Goal: Information Seeking & Learning: Learn about a topic

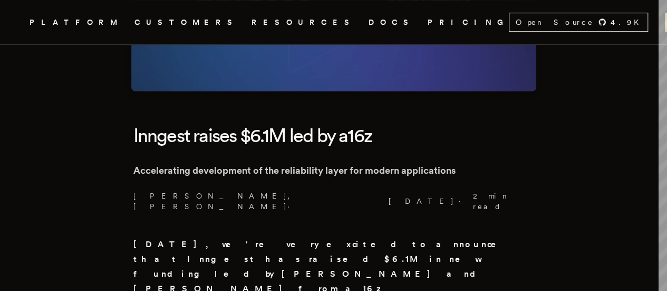
scroll to position [211, 0]
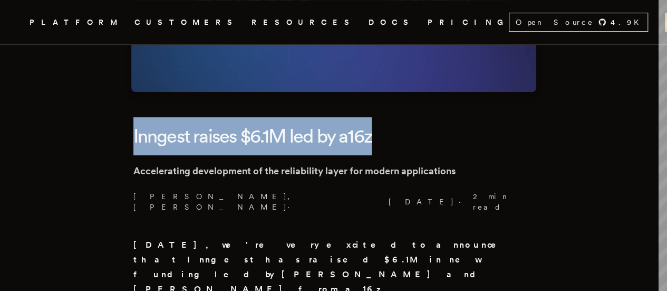
drag, startPoint x: 135, startPoint y: 130, endPoint x: 469, endPoint y: 136, distance: 334.4
copy h1 "Inngest raises $6.1M led by a16z"
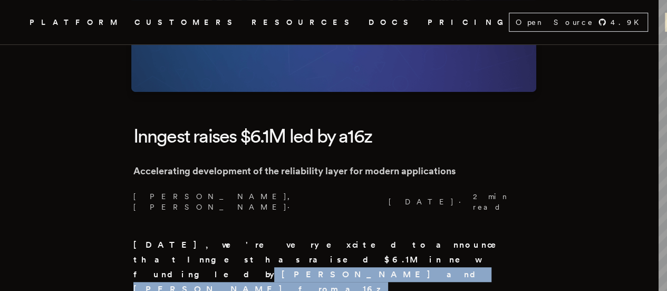
drag, startPoint x: 486, startPoint y: 228, endPoint x: 332, endPoint y: 258, distance: 156.9
click at [332, 258] on strong "Today, we're very excited to announce that Inngest has raised $6.1M in new fund…" at bounding box center [322, 288] width 378 height 99
copy strong "Martin Casado and Yoko Li from a16z (Andreessen Horowitz), with follow-on inves…"
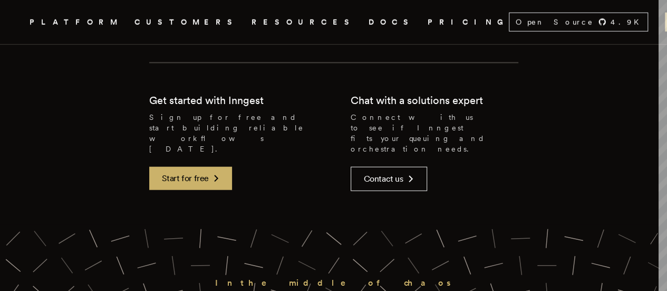
scroll to position [1319, 0]
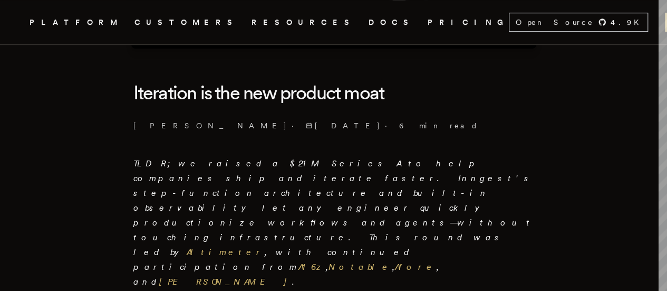
scroll to position [264, 0]
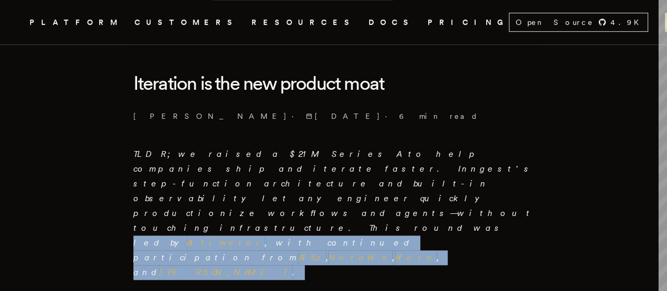
drag, startPoint x: 299, startPoint y: 197, endPoint x: 313, endPoint y: 178, distance: 23.6
click at [313, 178] on p "TLDR; we raised a $21M Series A to help companies ship and iterate faster. Inng…" at bounding box center [333, 213] width 401 height 133
copy em "led by Altimeter , with continued participation from A16z , Notable , Afore , a…"
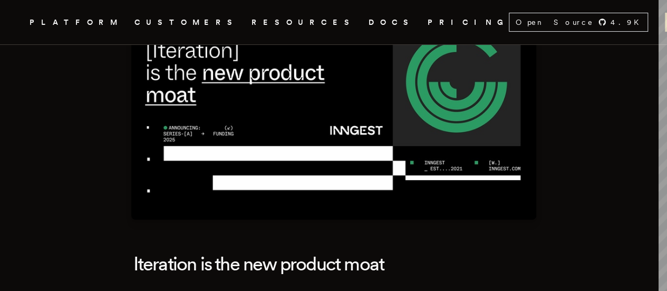
scroll to position [211, 0]
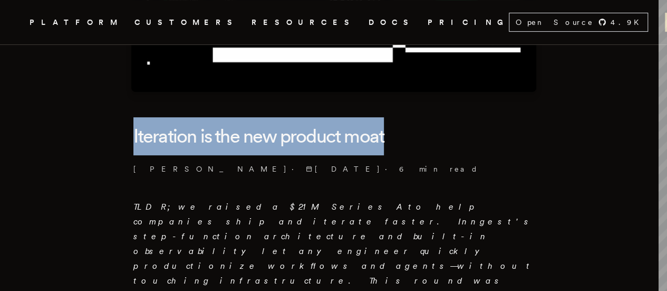
drag, startPoint x: 138, startPoint y: 128, endPoint x: 475, endPoint y: 142, distance: 336.8
click at [475, 142] on h1 "Iteration is the new product moat" at bounding box center [333, 136] width 401 height 38
copy h1 "Iteration is the new product moat"
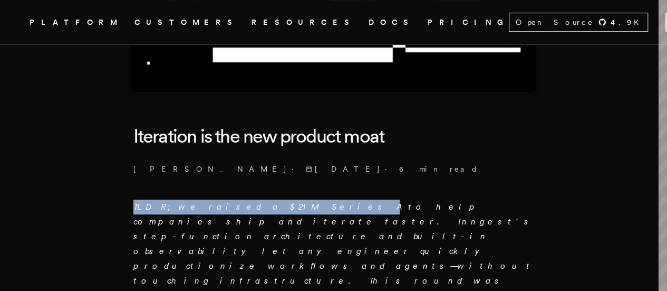
drag, startPoint x: 136, startPoint y: 200, endPoint x: 260, endPoint y: 201, distance: 124.0
copy em "TLDR; we raised a $21M Series A"
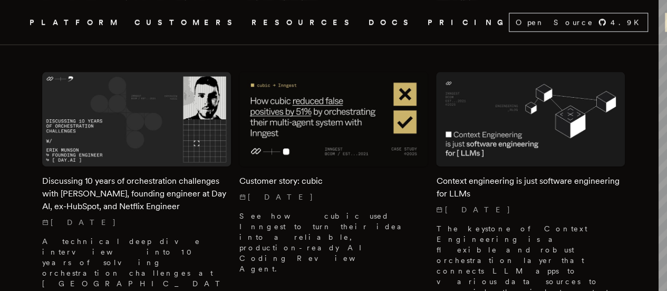
scroll to position [912, 0]
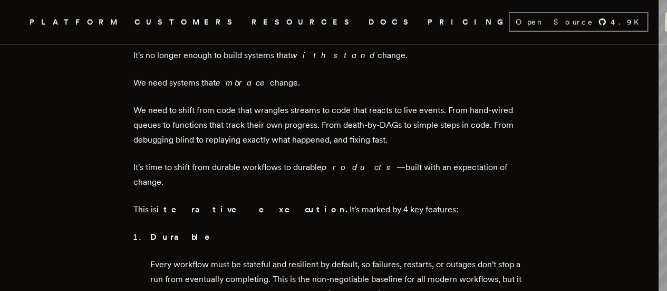
scroll to position [897, 0]
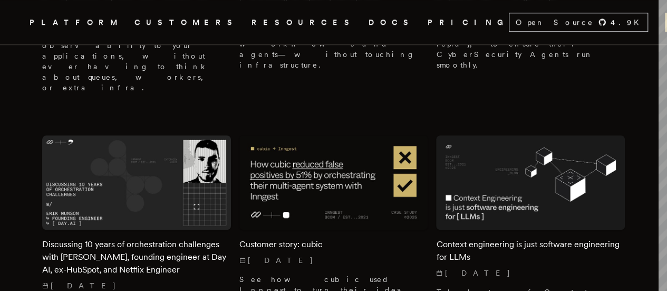
scroll to position [686, 0]
